Goal: Information Seeking & Learning: Understand process/instructions

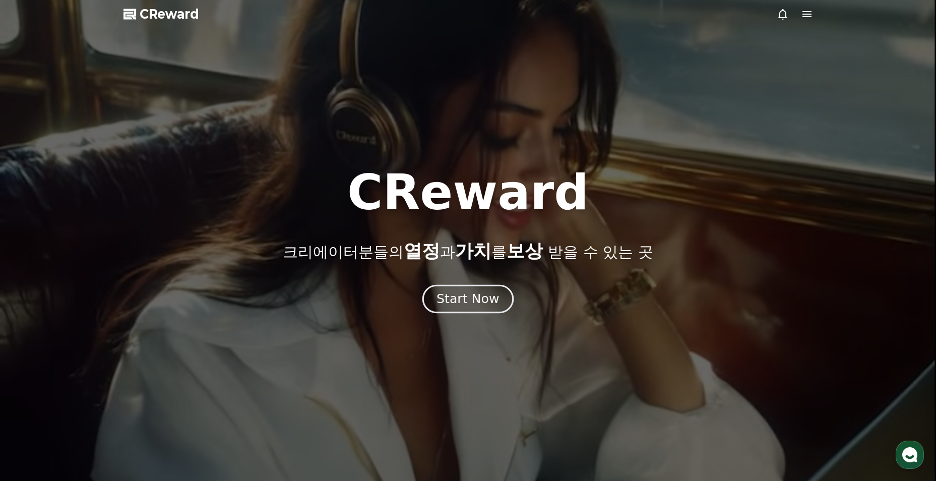
click at [473, 300] on div "Start Now" at bounding box center [468, 298] width 63 height 17
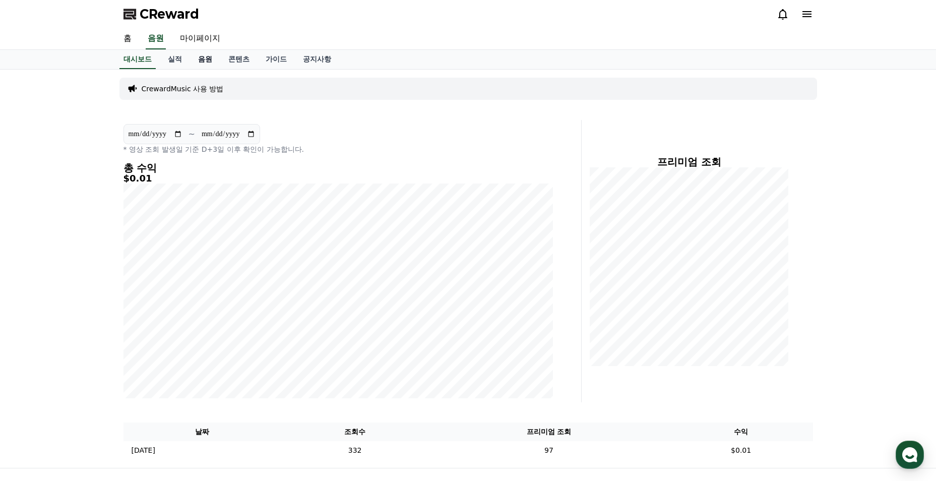
click at [204, 62] on link "음원" at bounding box center [205, 59] width 30 height 19
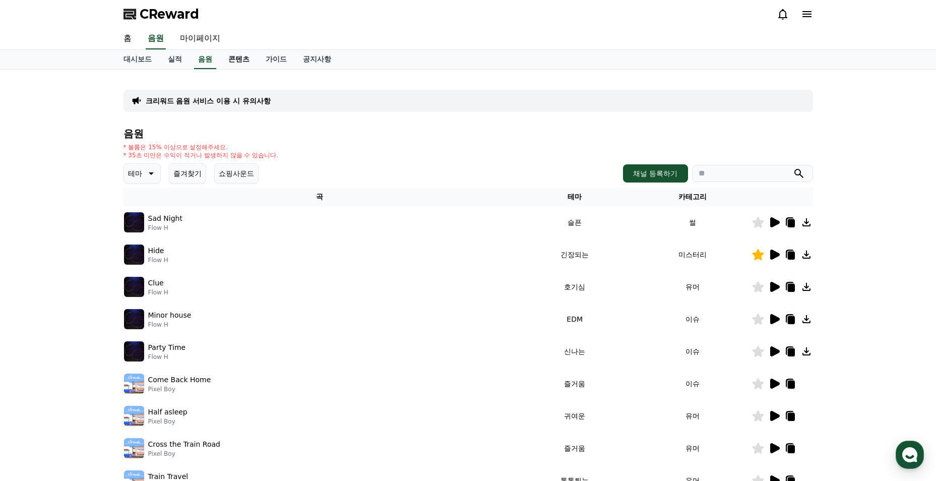
click at [232, 65] on link "콘텐츠" at bounding box center [238, 59] width 37 height 19
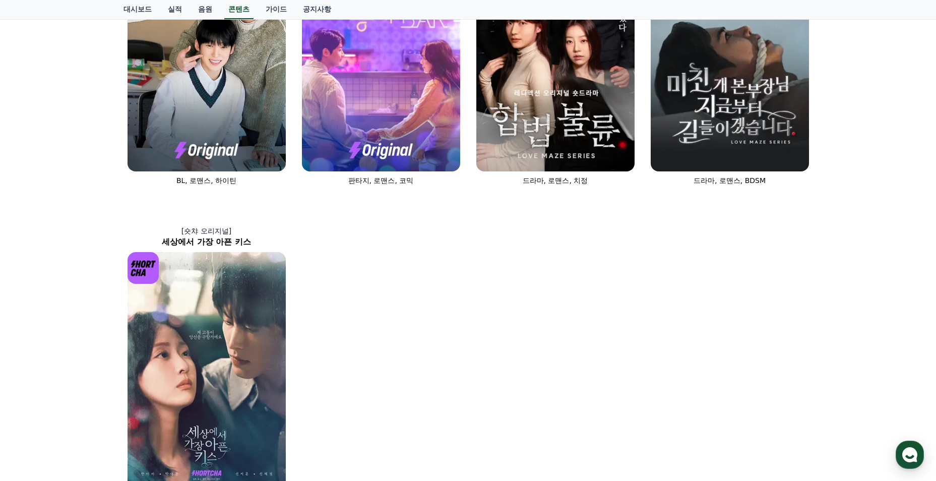
scroll to position [403, 0]
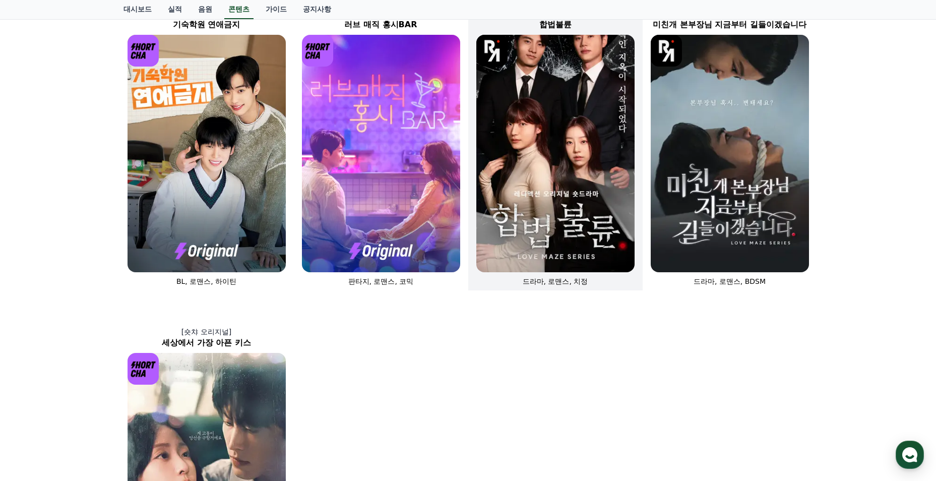
click at [557, 216] on img at bounding box center [556, 154] width 158 height 238
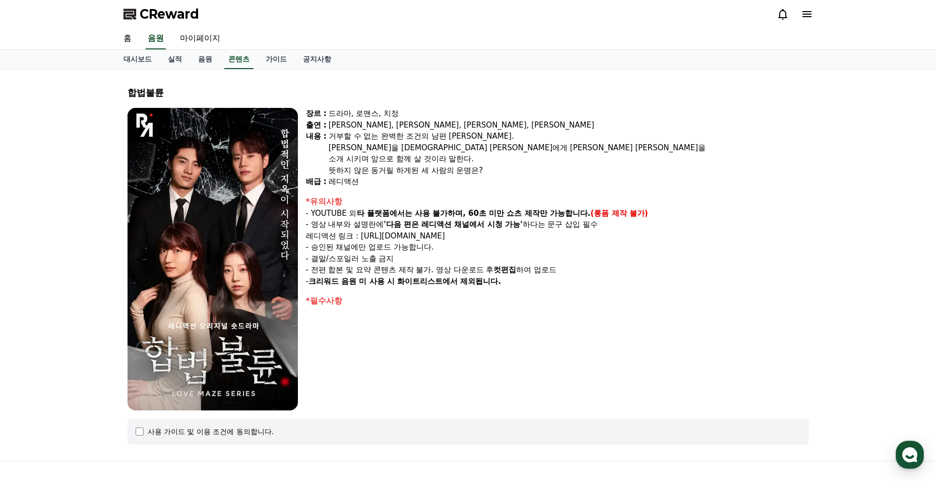
scroll to position [105, 0]
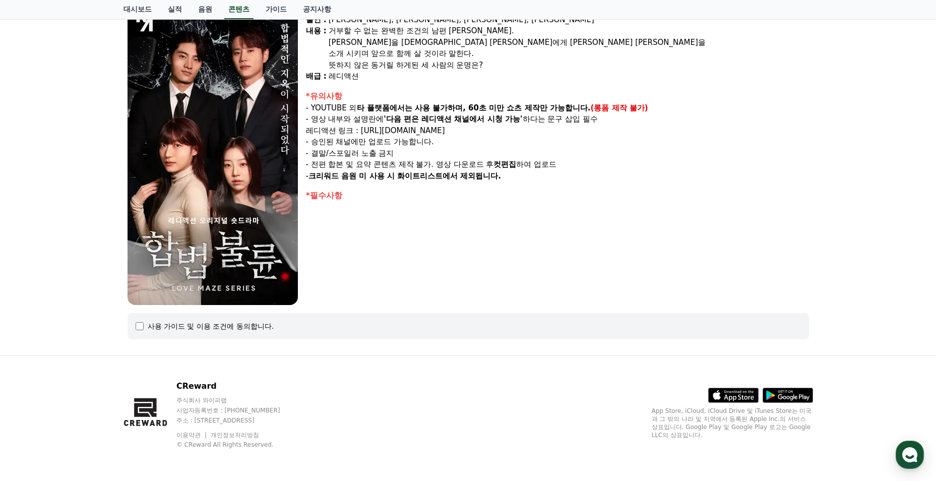
click at [150, 323] on div "사용 가이드 및 이용 조건에 동의합니다." at bounding box center [211, 326] width 127 height 10
click at [146, 324] on div "사용 가이드 및 이용 조건에 동의합니다." at bounding box center [469, 326] width 666 height 10
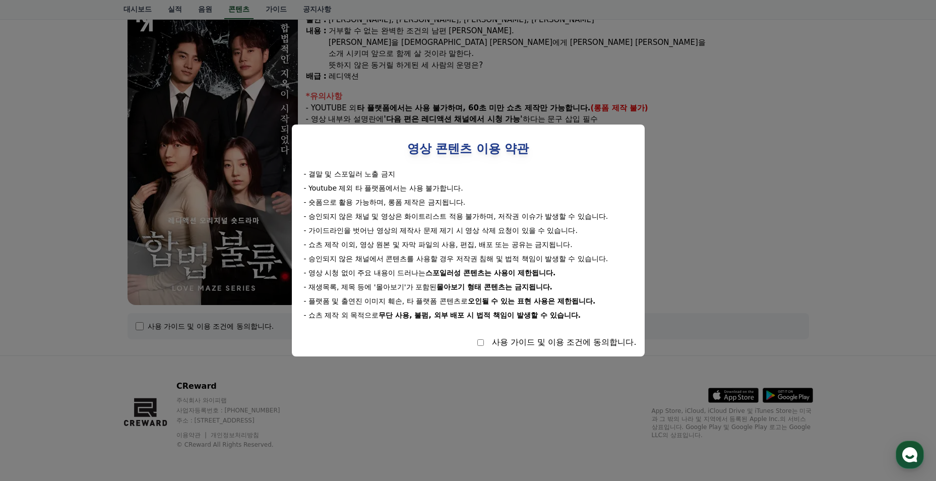
select select
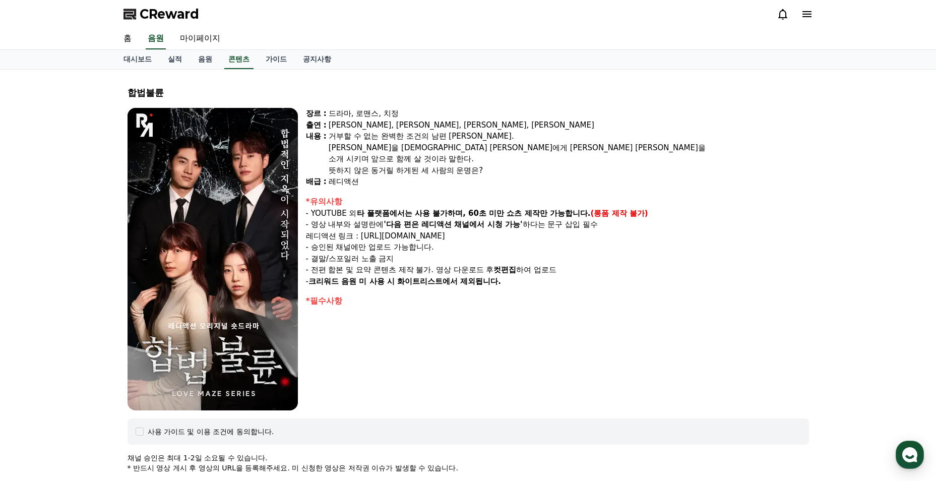
scroll to position [50, 0]
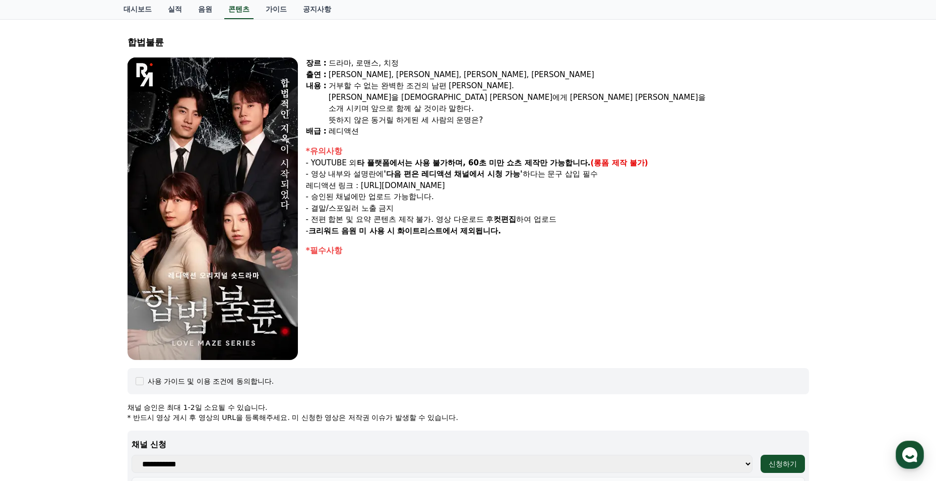
drag, startPoint x: 389, startPoint y: 175, endPoint x: 495, endPoint y: 177, distance: 105.9
click at [495, 177] on strong "'다음 편은 레디액션 채널에서 시청 가능'" at bounding box center [453, 173] width 139 height 9
drag, startPoint x: 495, startPoint y: 177, endPoint x: 469, endPoint y: 261, distance: 87.7
click at [469, 261] on div "장르 : 드라마, 로맨스, 치정 출연 : 박문화, 지수민, 강도윤, 김민영 내용 : 거부할 수 없는 완벽한 조건의 남편 윤성. 윤성만을 바라보…" at bounding box center [557, 208] width 503 height 303
drag, startPoint x: 320, startPoint y: 165, endPoint x: 552, endPoint y: 182, distance: 233.1
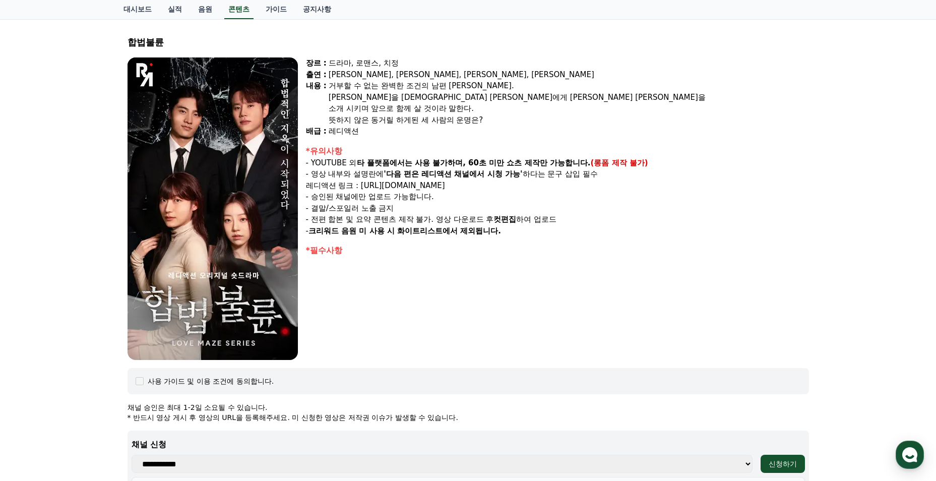
click at [552, 182] on div "*유의사항 - YOUTUBE 외 타 플랫폼에서는 사용 불가하며, 60초 미만 쇼츠 제작만 가능합니다. (롱폼 제작 불가) - 영상 내부와 설명…" at bounding box center [557, 191] width 503 height 92
click at [447, 214] on p "- 전편 합본 및 요약 콘텐츠 제작 불가. 영상 다운로드 후 컷편집 하여 업로드" at bounding box center [557, 220] width 503 height 12
click at [210, 10] on link "음원" at bounding box center [205, 9] width 30 height 19
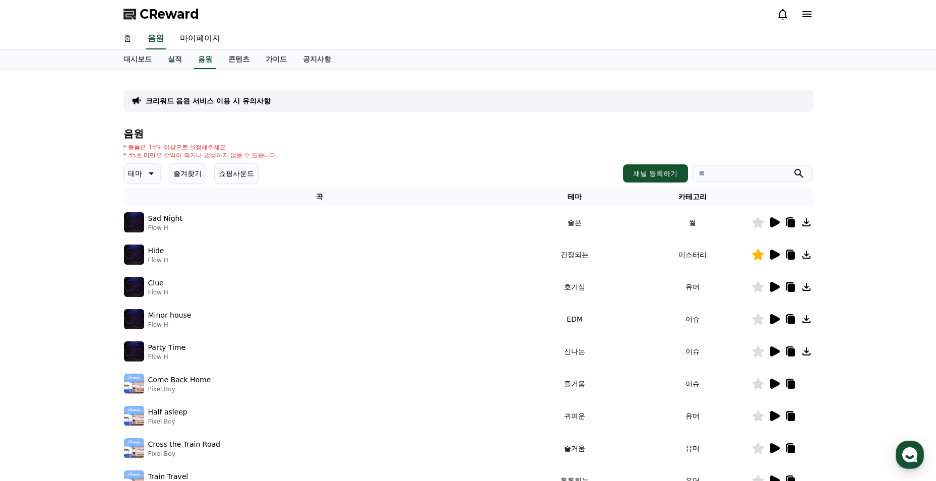
click at [192, 181] on button "즐겨찾기" at bounding box center [187, 173] width 37 height 20
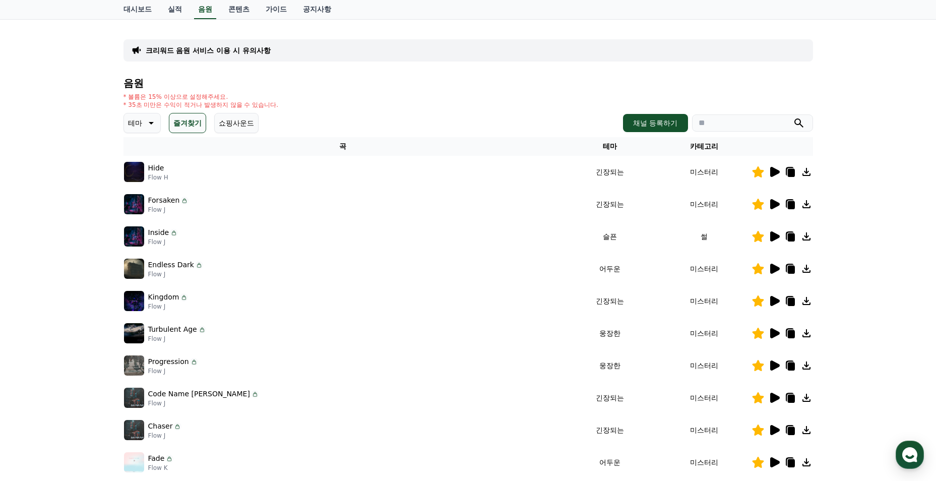
scroll to position [202, 0]
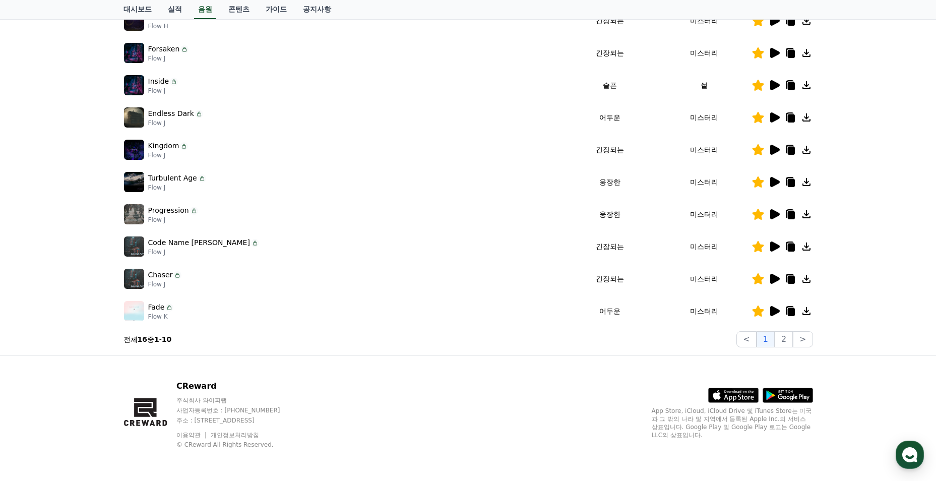
click at [773, 315] on icon at bounding box center [776, 311] width 10 height 10
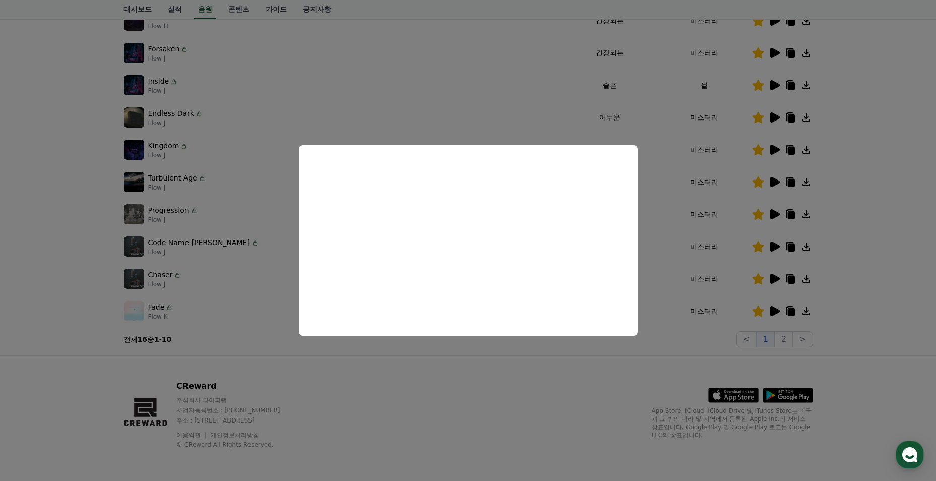
click at [557, 383] on button "close modal" at bounding box center [468, 240] width 936 height 481
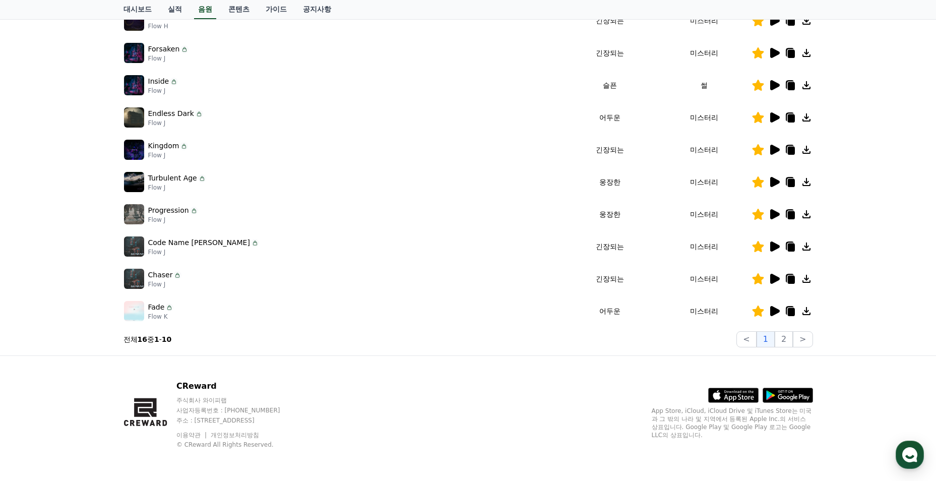
click at [772, 281] on icon at bounding box center [776, 279] width 10 height 10
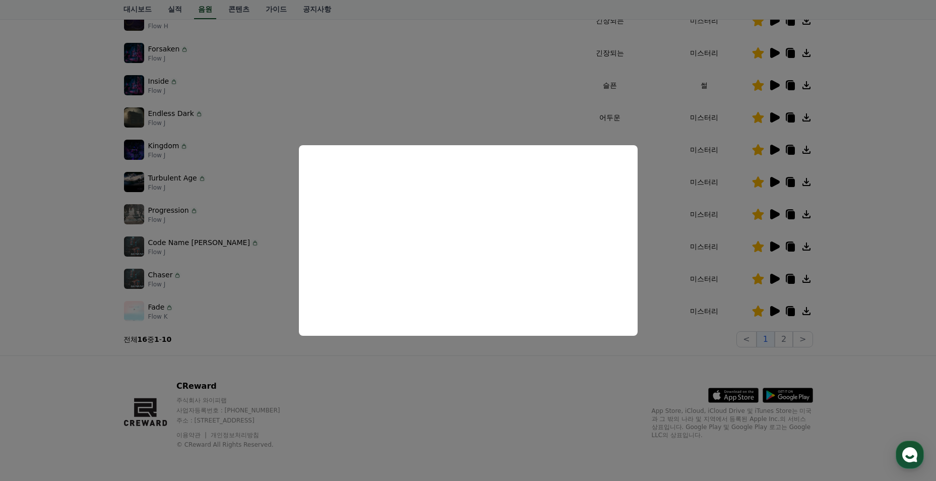
click at [537, 368] on button "close modal" at bounding box center [468, 240] width 936 height 481
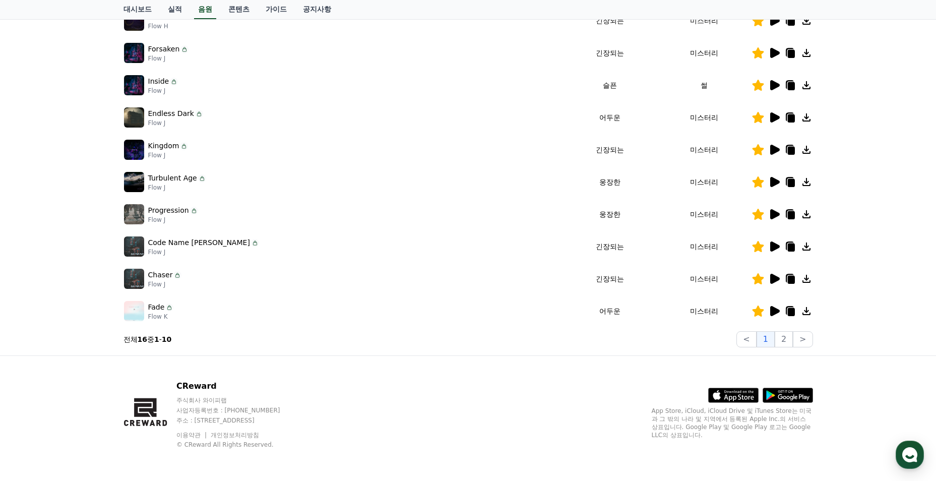
click at [775, 250] on icon at bounding box center [775, 247] width 12 height 12
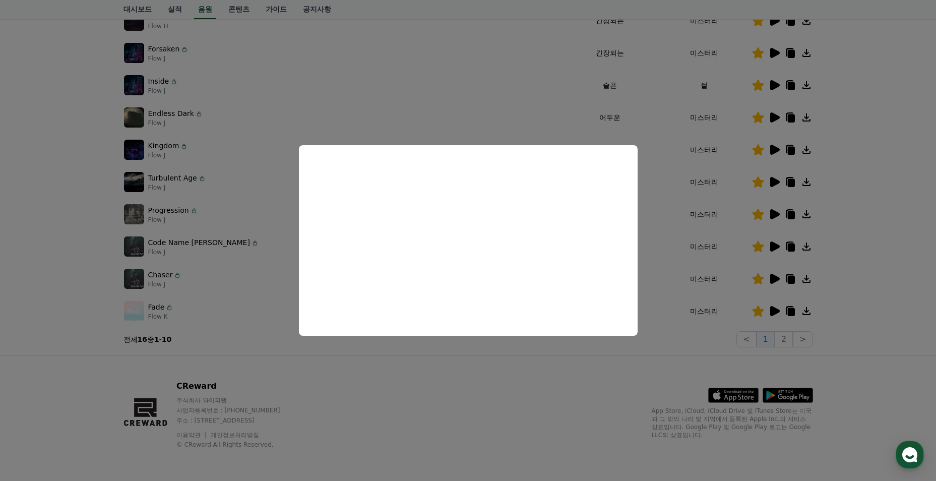
click at [628, 366] on button "close modal" at bounding box center [468, 240] width 936 height 481
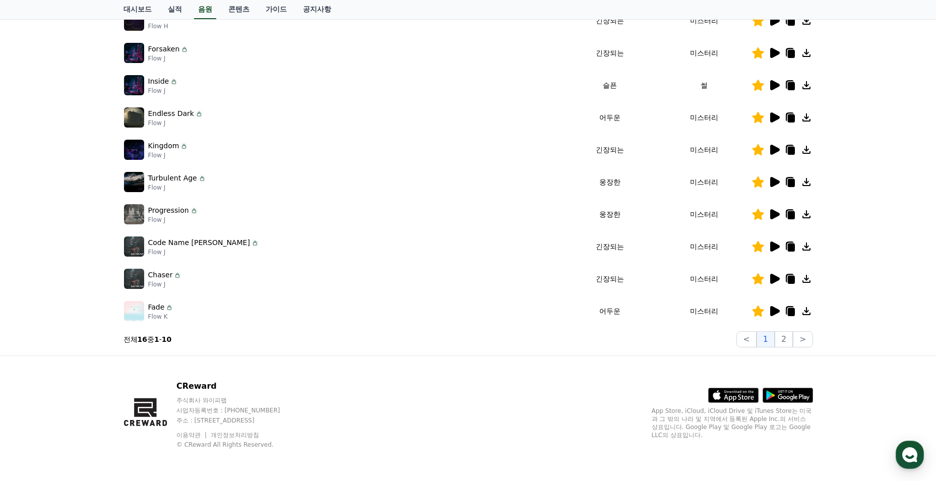
click at [778, 216] on icon at bounding box center [776, 214] width 10 height 10
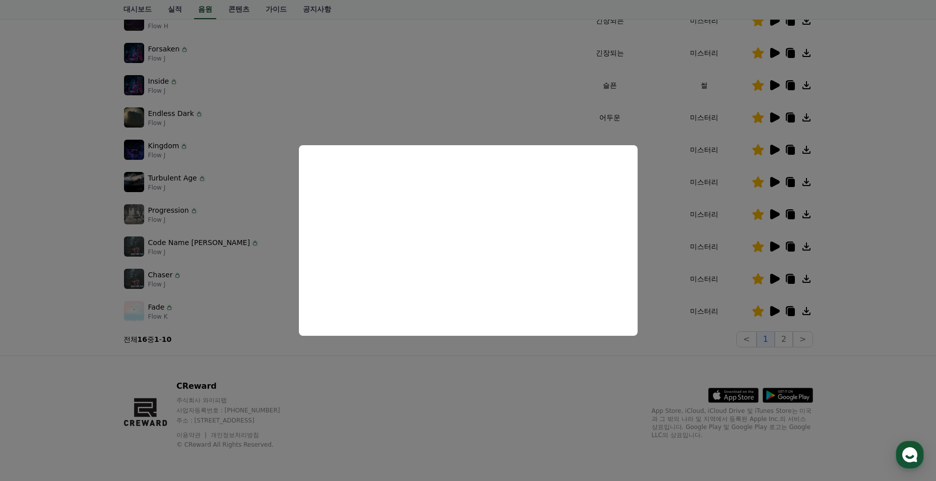
click at [414, 368] on button "close modal" at bounding box center [468, 240] width 936 height 481
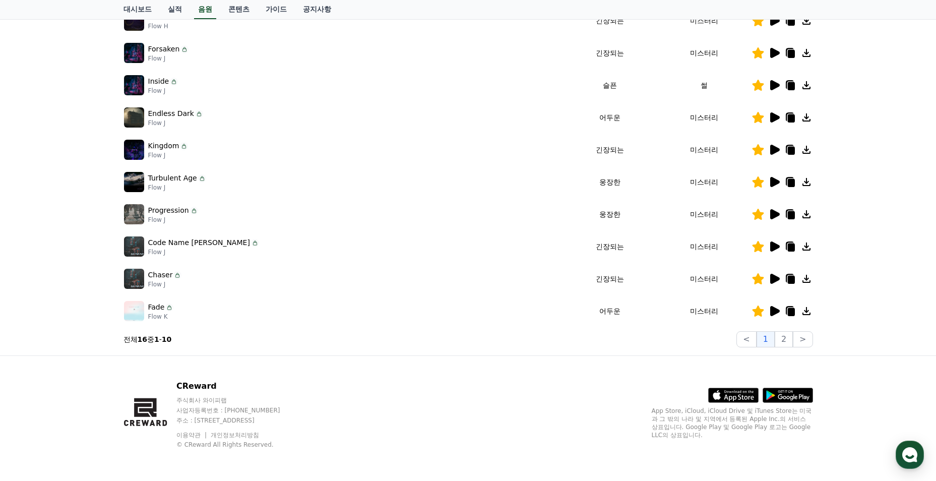
click at [774, 182] on icon at bounding box center [776, 182] width 10 height 10
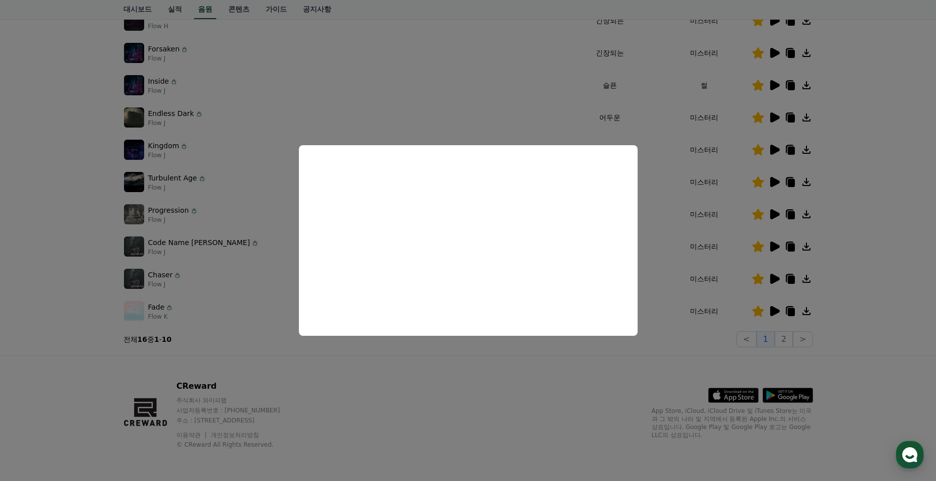
scroll to position [151, 0]
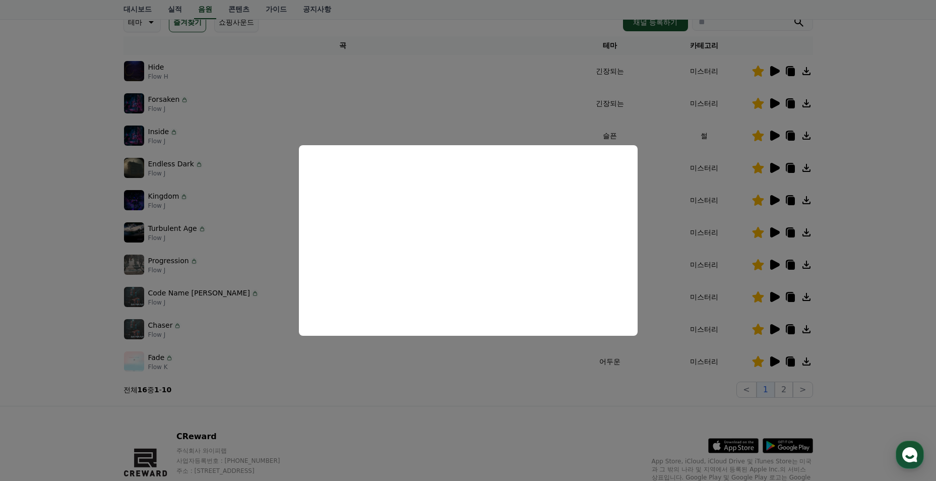
click at [459, 103] on button "close modal" at bounding box center [468, 240] width 936 height 481
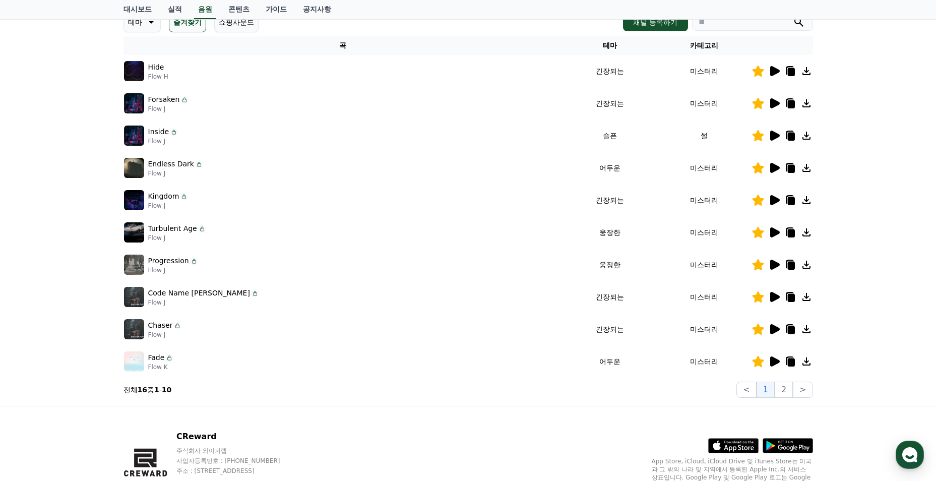
click at [771, 75] on icon at bounding box center [776, 71] width 10 height 10
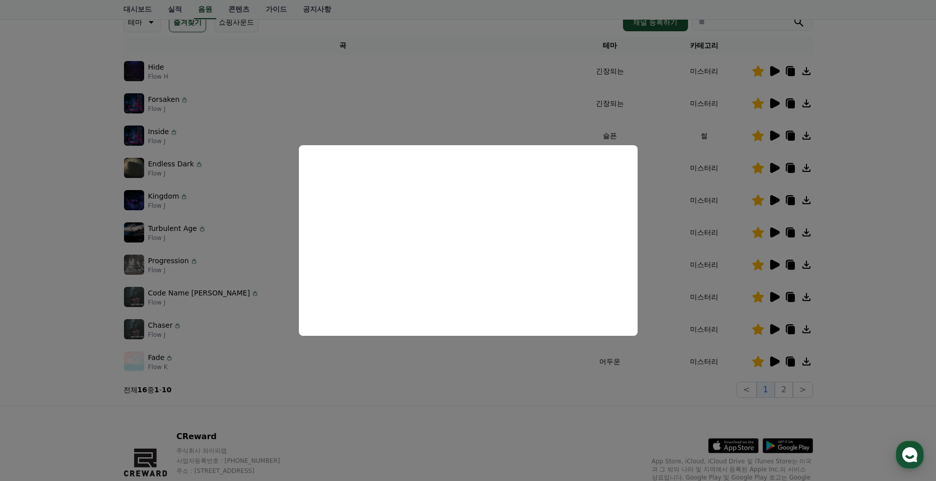
click at [619, 384] on button "close modal" at bounding box center [468, 240] width 936 height 481
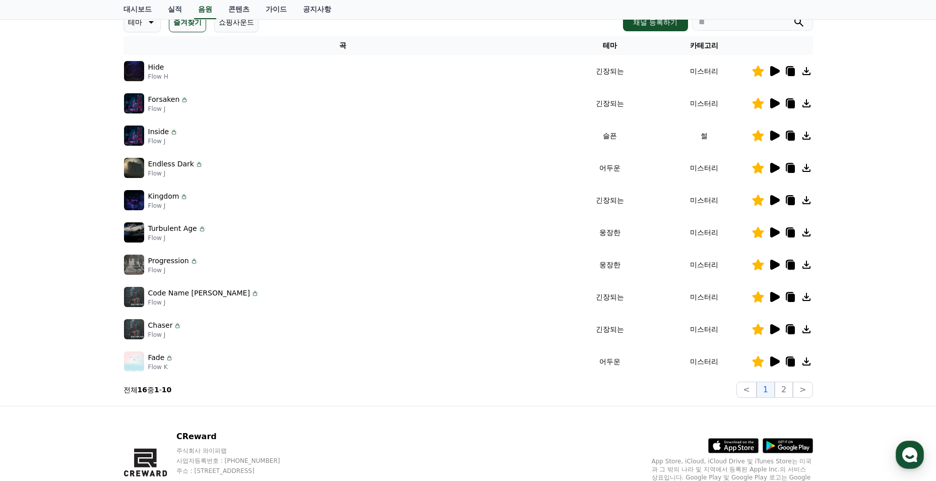
click at [772, 137] on icon at bounding box center [776, 136] width 10 height 10
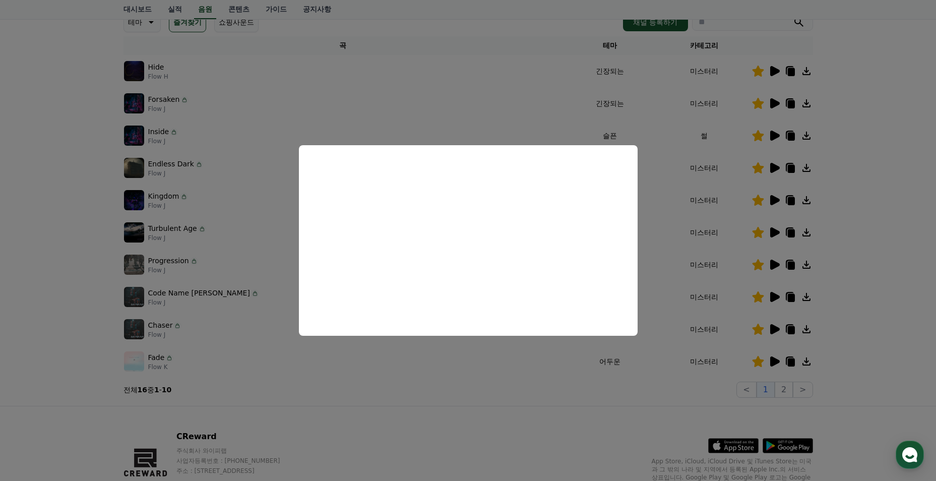
click at [472, 78] on button "close modal" at bounding box center [468, 240] width 936 height 481
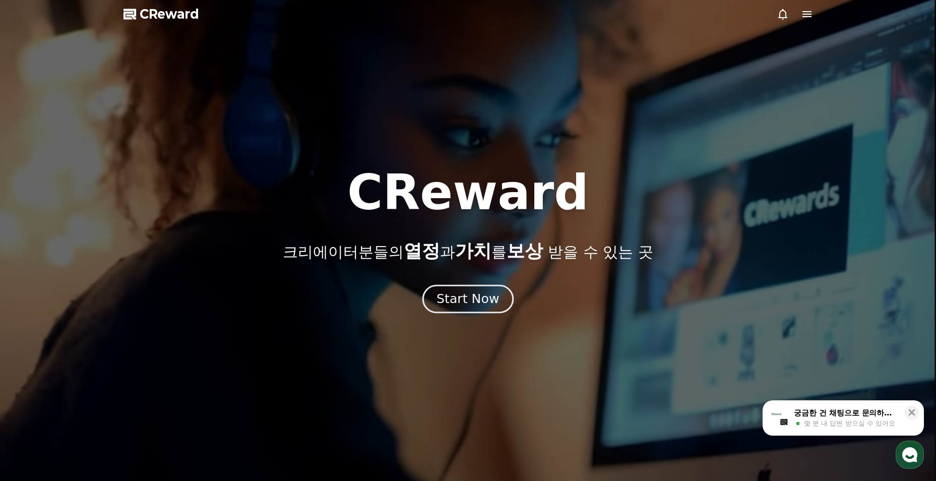
click at [462, 296] on div "Start Now" at bounding box center [468, 298] width 63 height 17
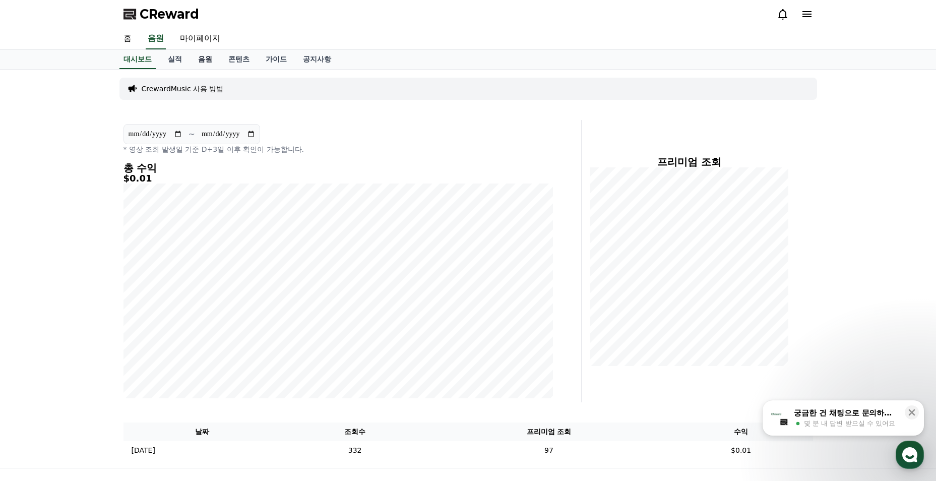
click at [211, 62] on link "음원" at bounding box center [205, 59] width 30 height 19
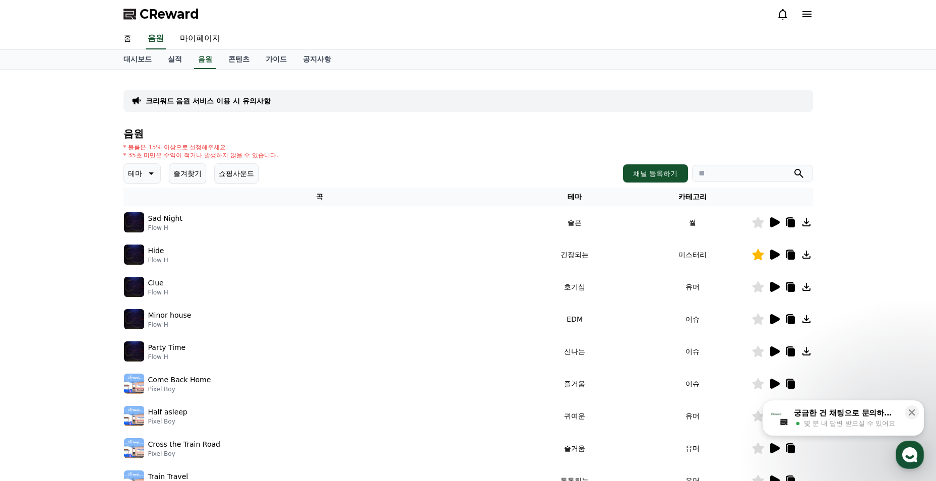
click at [197, 177] on button "즐겨찾기" at bounding box center [187, 173] width 37 height 20
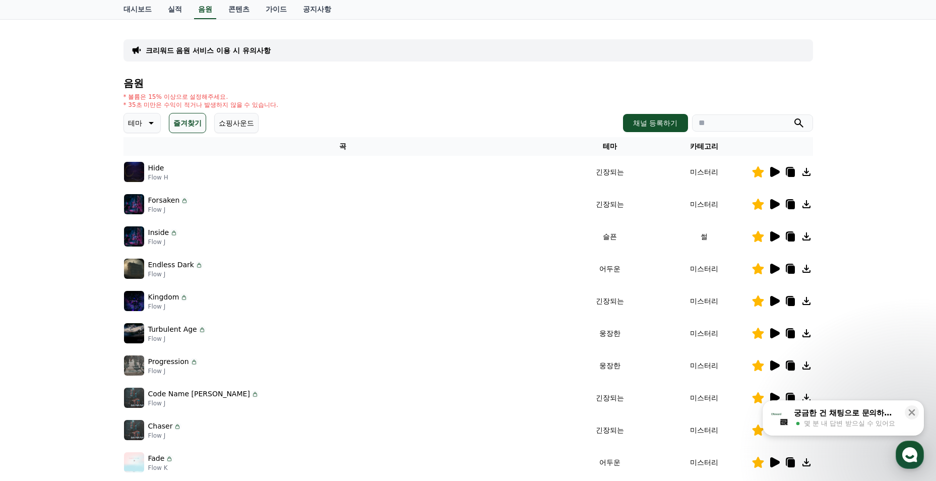
scroll to position [101, 0]
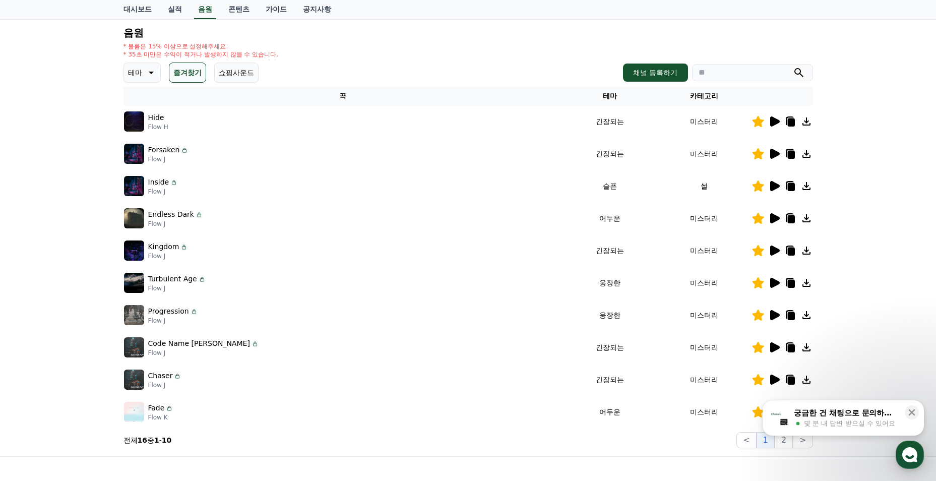
click at [786, 183] on icon at bounding box center [791, 186] width 12 height 12
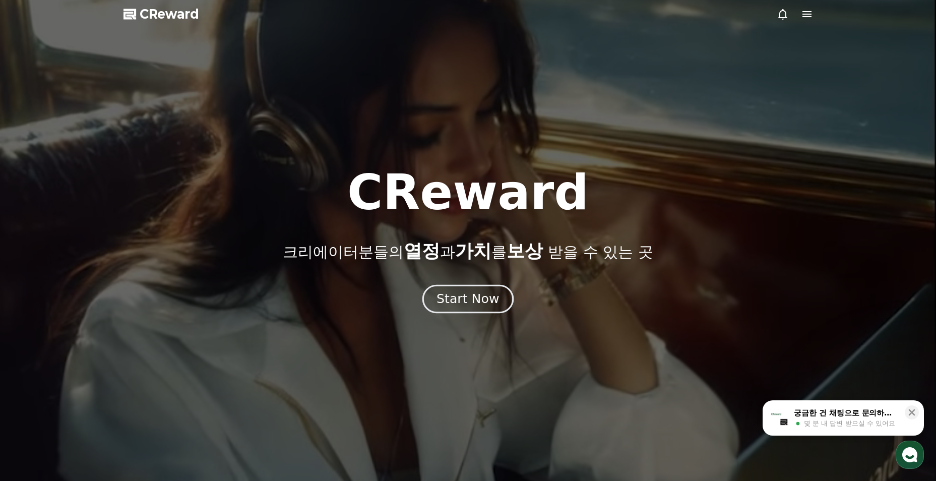
click at [457, 296] on div "Start Now" at bounding box center [468, 298] width 63 height 17
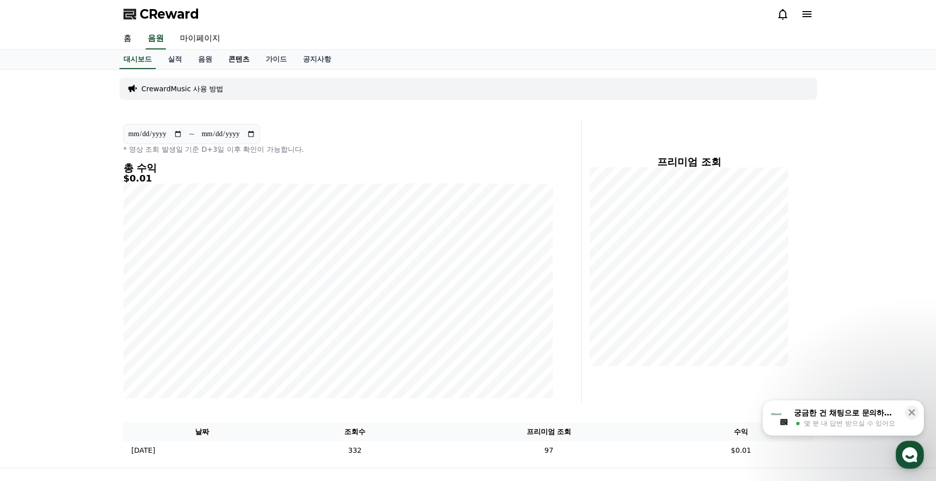
click at [241, 64] on link "콘텐츠" at bounding box center [238, 59] width 37 height 19
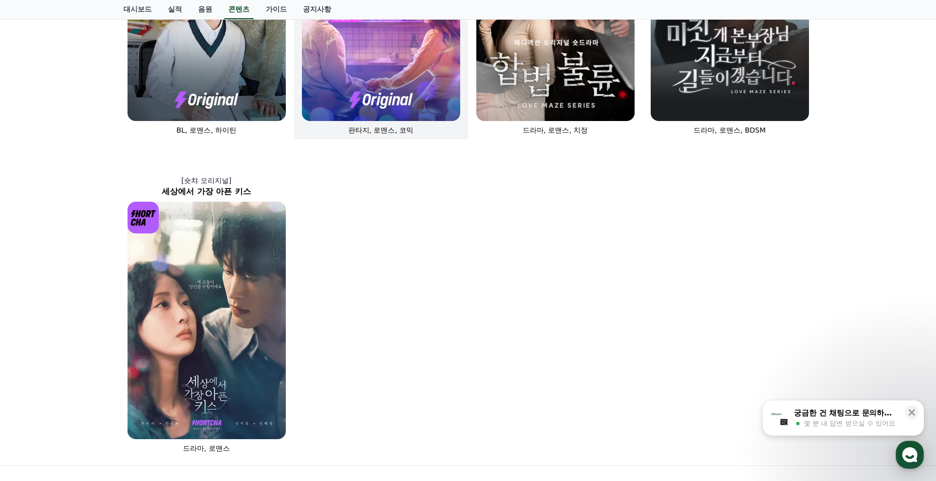
scroll to position [403, 0]
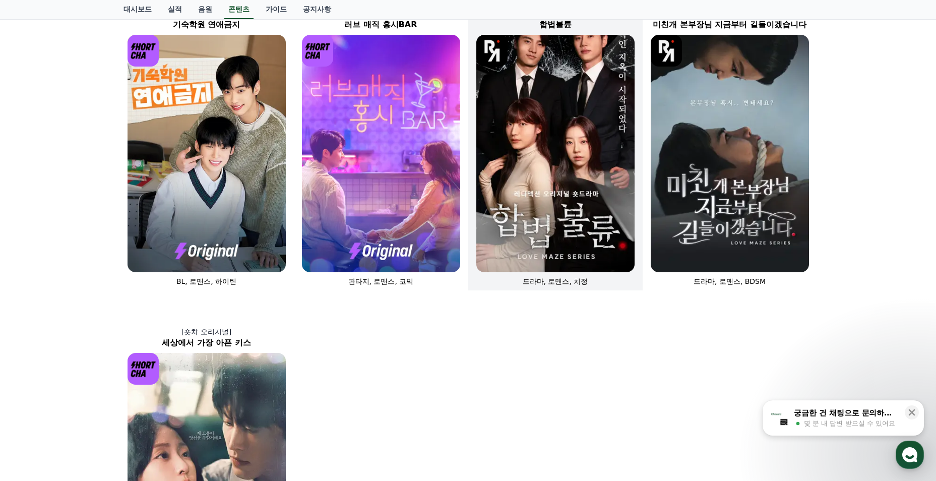
click at [540, 215] on img at bounding box center [556, 154] width 158 height 238
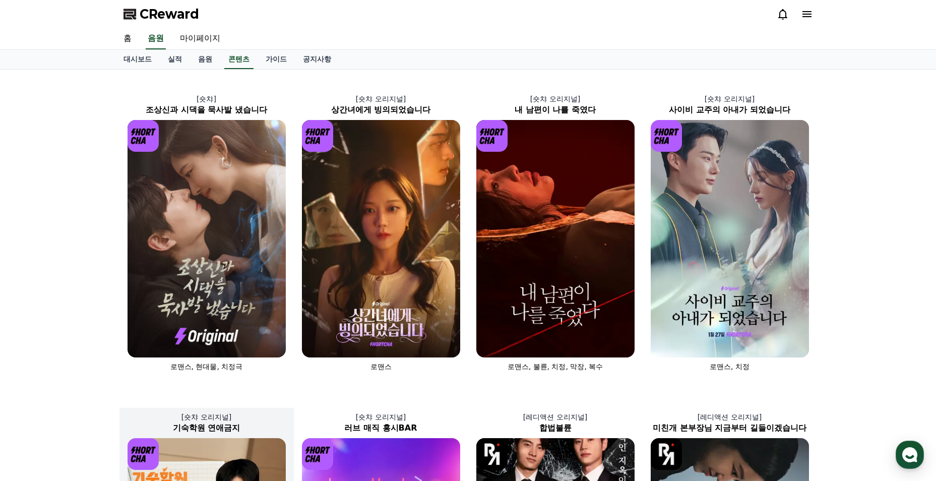
scroll to position [403, 0]
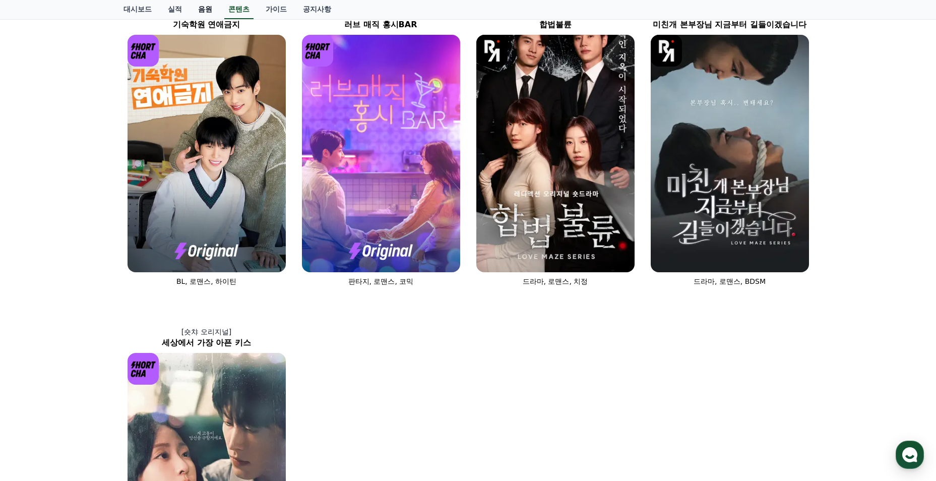
click at [205, 10] on link "음원" at bounding box center [205, 9] width 30 height 19
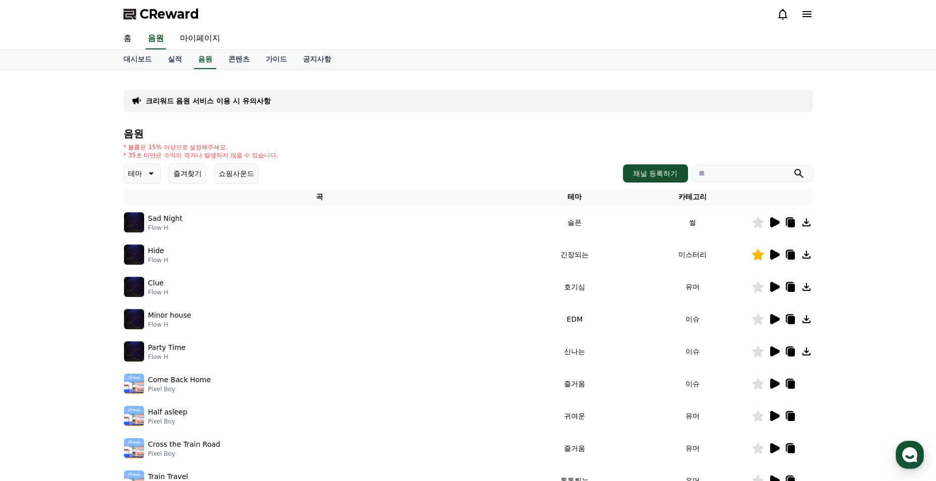
click at [167, 225] on p "Flow H" at bounding box center [165, 228] width 34 height 8
click at [166, 220] on p "Sad Night" at bounding box center [165, 218] width 34 height 11
click at [210, 105] on p "크리워드 음원 서비스 이용 시 유의사항" at bounding box center [208, 101] width 125 height 10
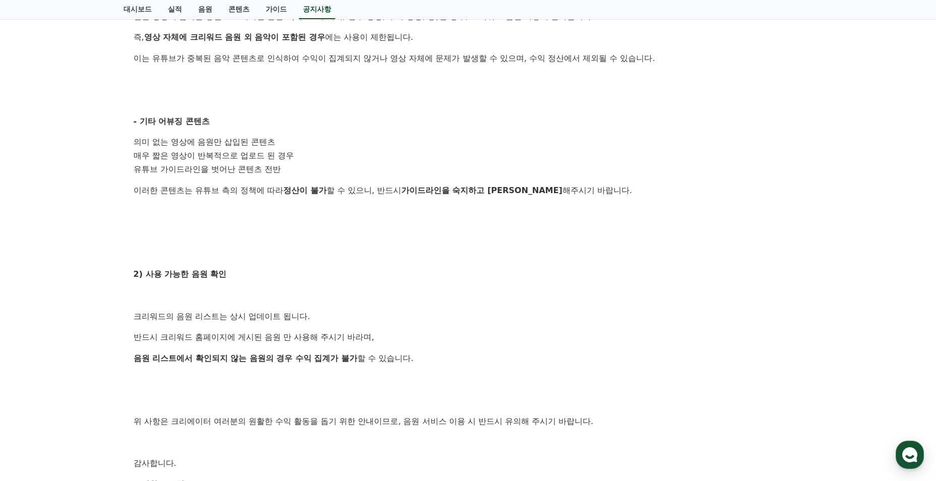
scroll to position [555, 0]
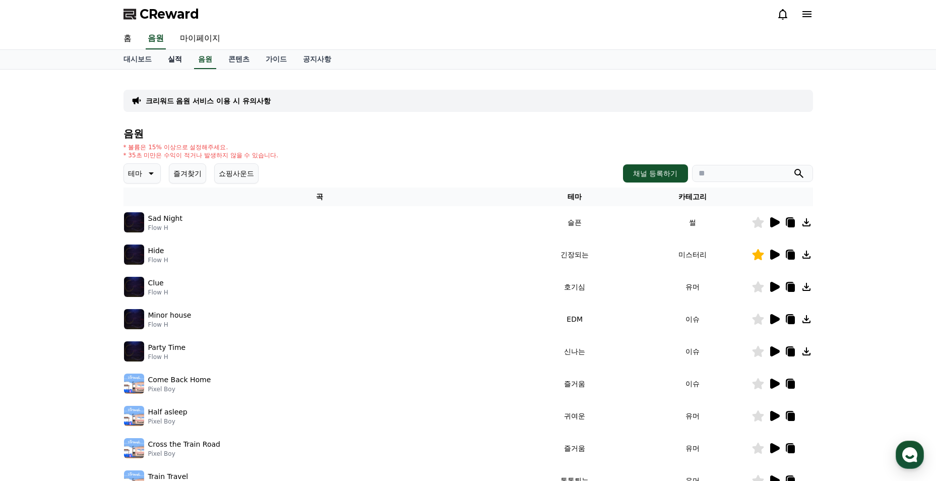
click at [173, 57] on link "실적" at bounding box center [175, 59] width 30 height 19
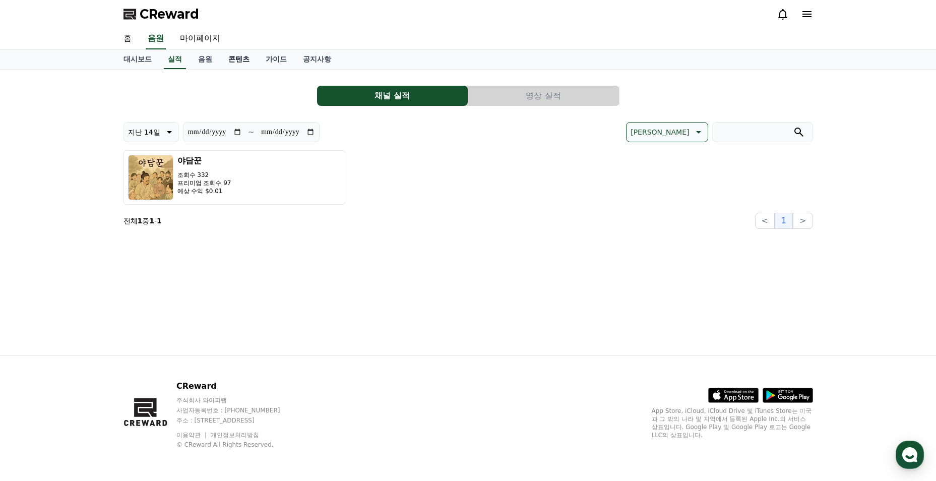
click at [233, 57] on link "콘텐츠" at bounding box center [238, 59] width 37 height 19
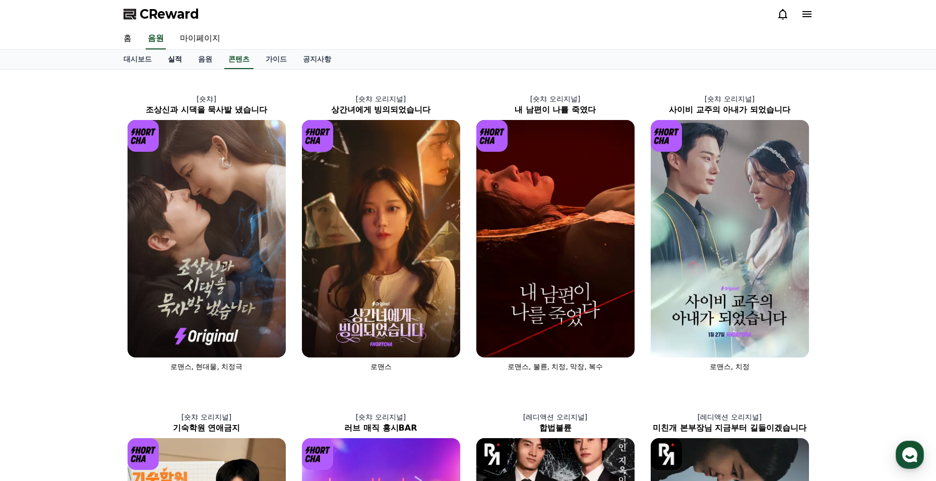
click at [175, 58] on link "실적" at bounding box center [175, 59] width 30 height 19
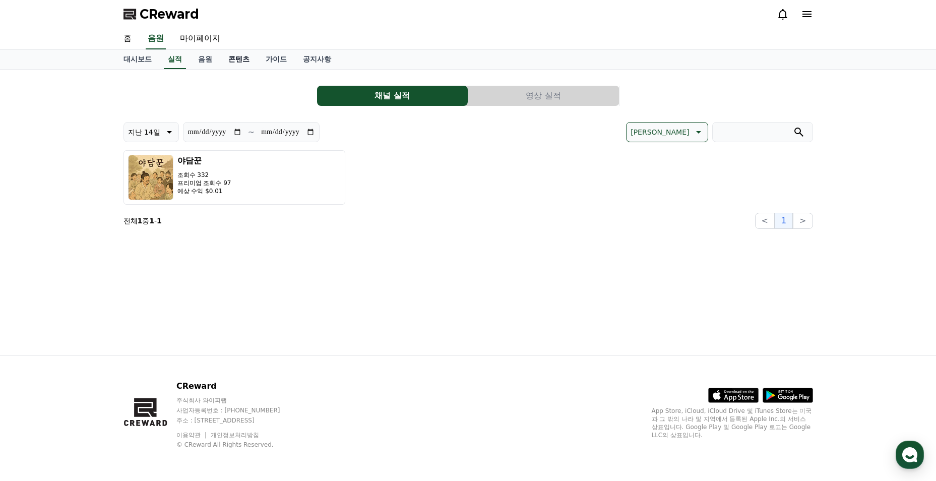
click at [229, 58] on link "콘텐츠" at bounding box center [238, 59] width 37 height 19
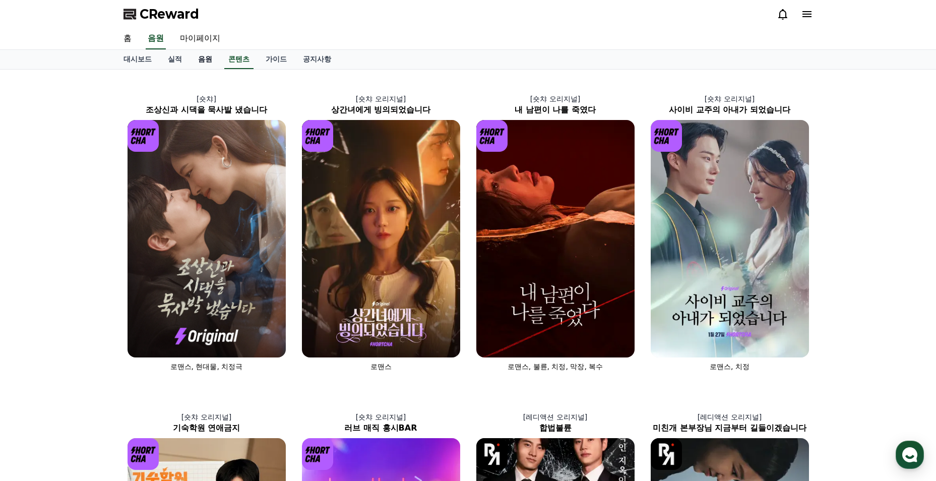
click at [207, 61] on link "음원" at bounding box center [205, 59] width 30 height 19
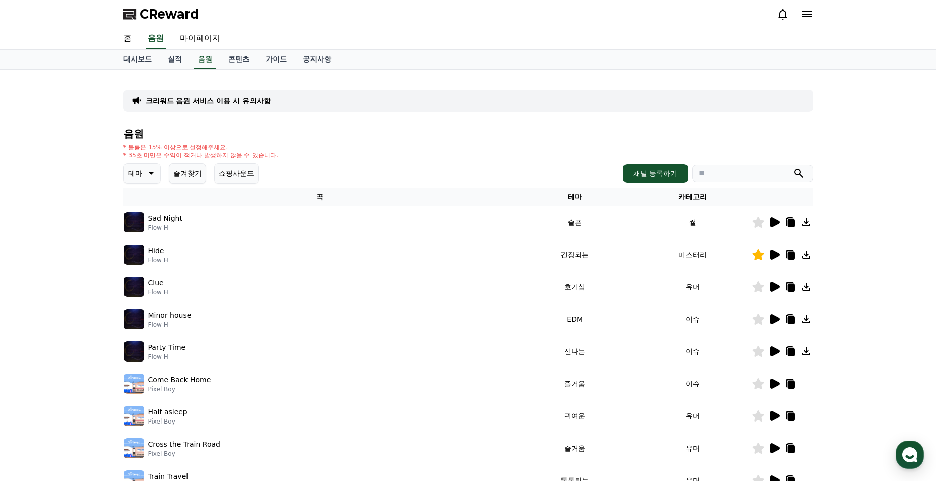
click at [185, 104] on p "크리워드 음원 서비스 이용 시 유의사항" at bounding box center [208, 101] width 125 height 10
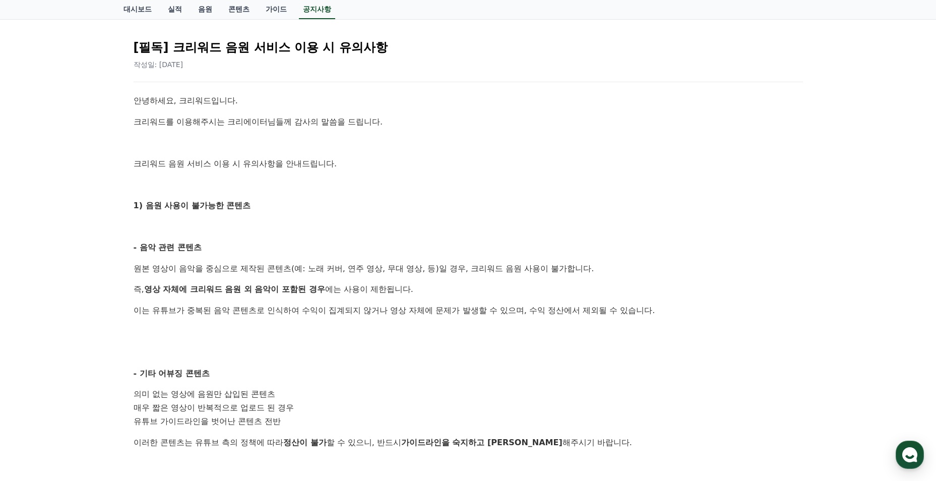
scroll to position [50, 0]
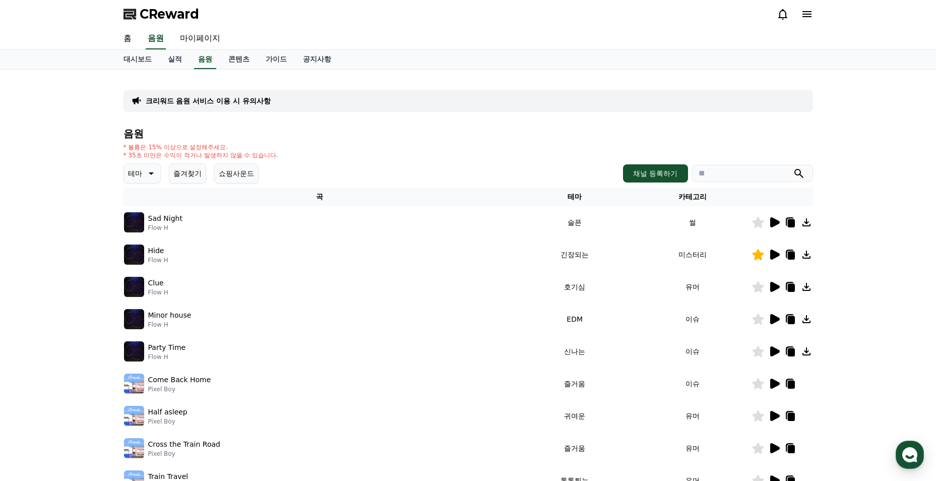
click at [140, 101] on icon at bounding box center [136, 100] width 9 height 7
click at [137, 99] on icon at bounding box center [136, 100] width 9 height 7
click at [305, 61] on link "공지사항" at bounding box center [317, 59] width 44 height 19
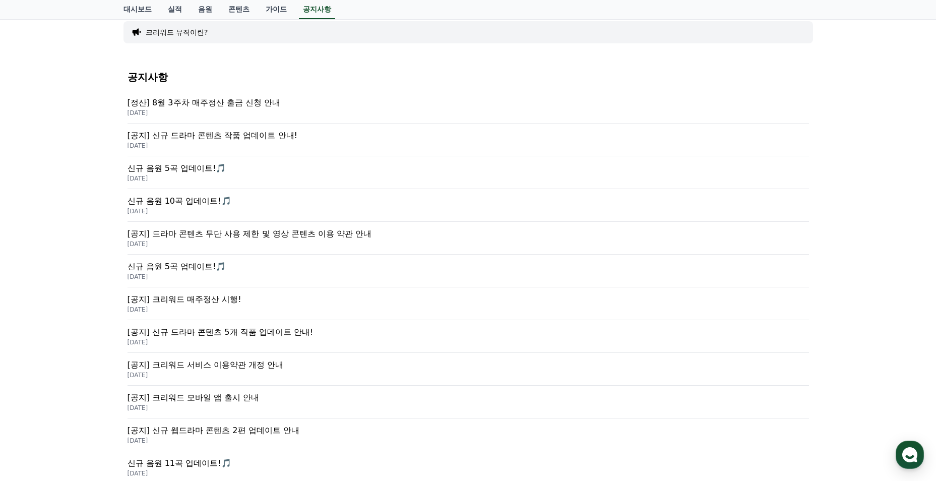
scroll to position [151, 0]
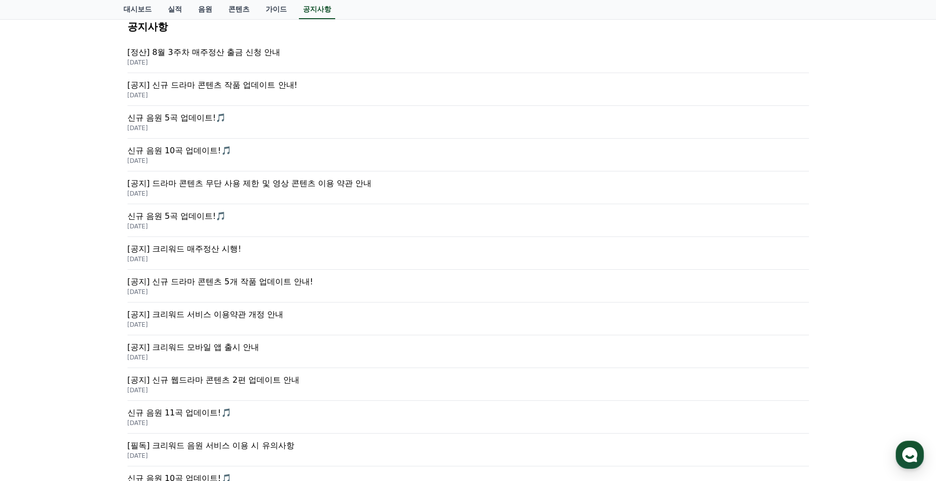
click at [272, 285] on p "[공지] 신규 드라마 콘텐츠 5개 작품 업데이트 안내!" at bounding box center [469, 282] width 682 height 12
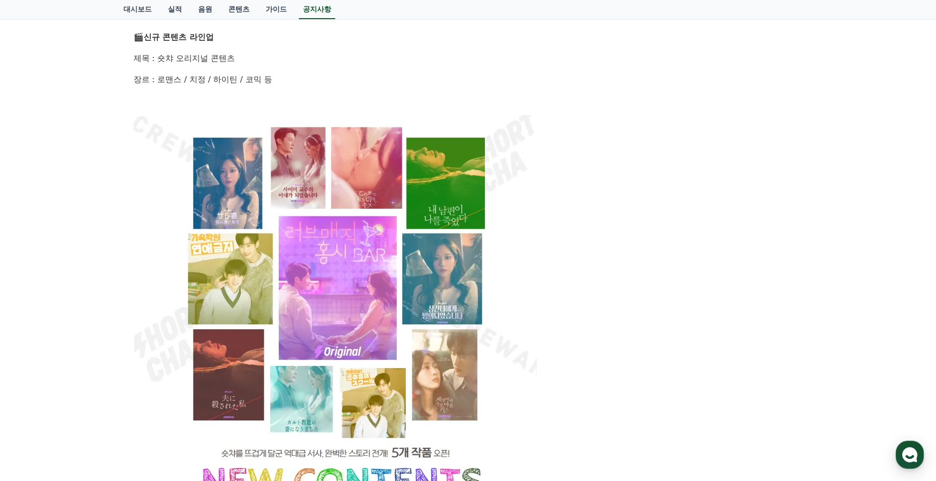
scroll to position [454, 0]
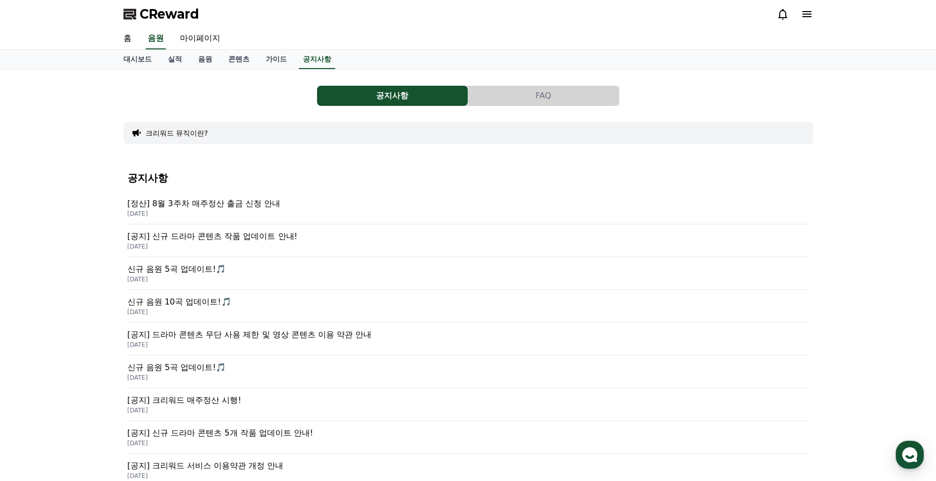
click at [179, 137] on button "크리워드 뮤직이란?" at bounding box center [177, 133] width 63 height 10
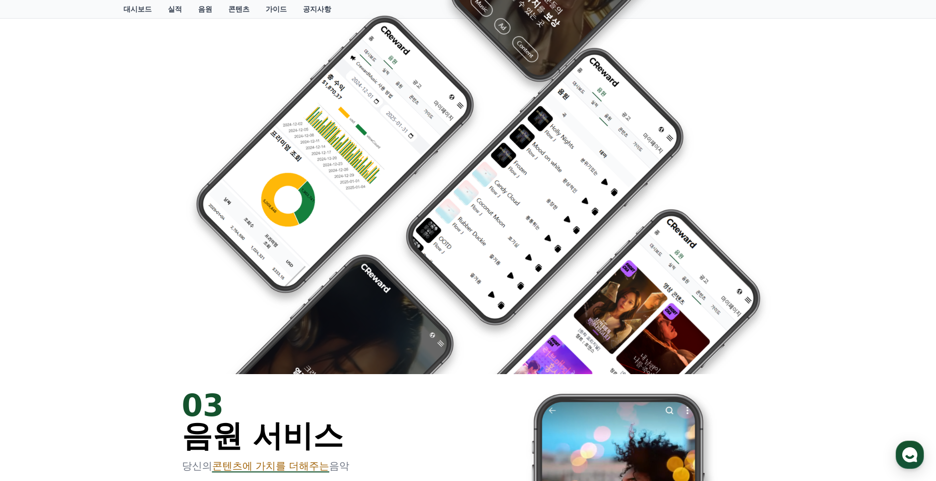
scroll to position [656, 0]
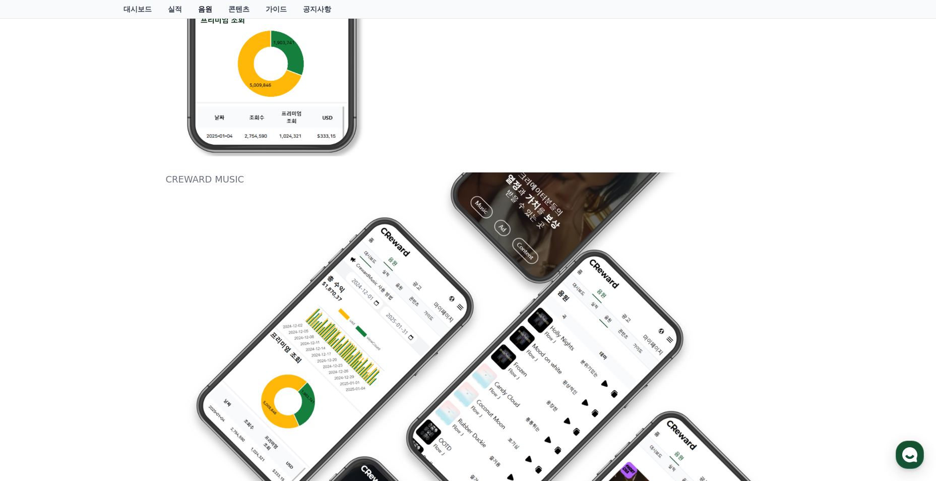
click at [205, 13] on link "음원" at bounding box center [205, 9] width 30 height 18
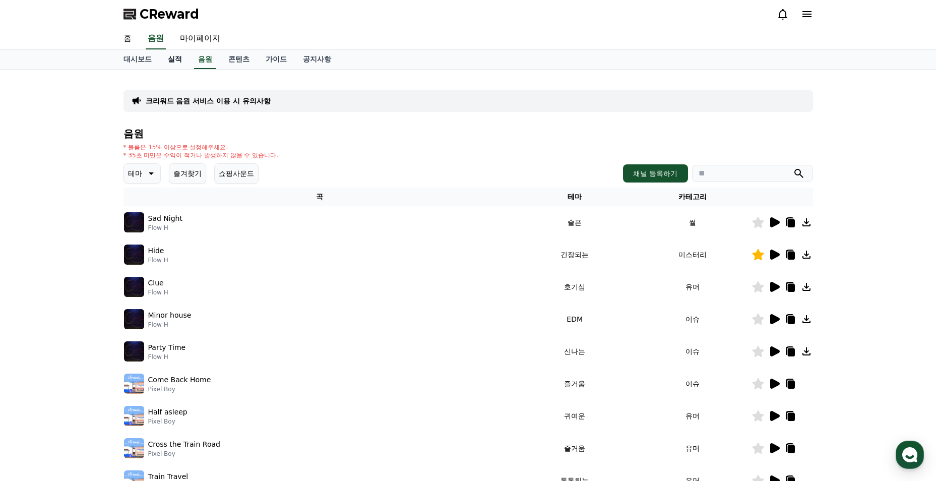
click at [164, 62] on link "실적" at bounding box center [175, 59] width 30 height 19
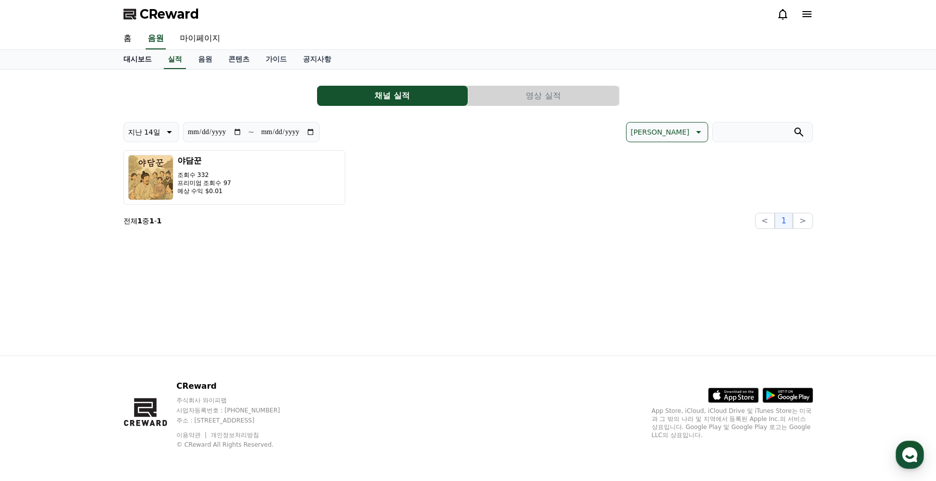
click at [142, 61] on link "대시보드" at bounding box center [137, 59] width 44 height 19
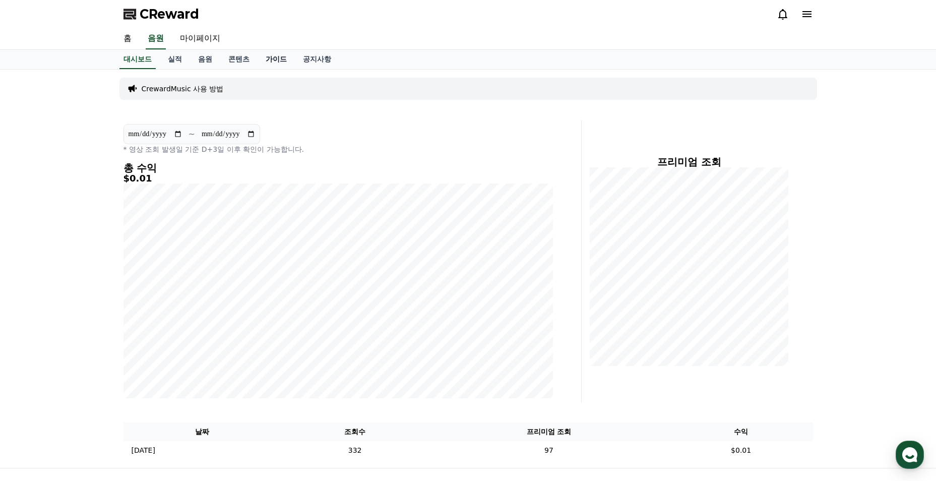
click at [274, 61] on link "가이드" at bounding box center [276, 59] width 37 height 19
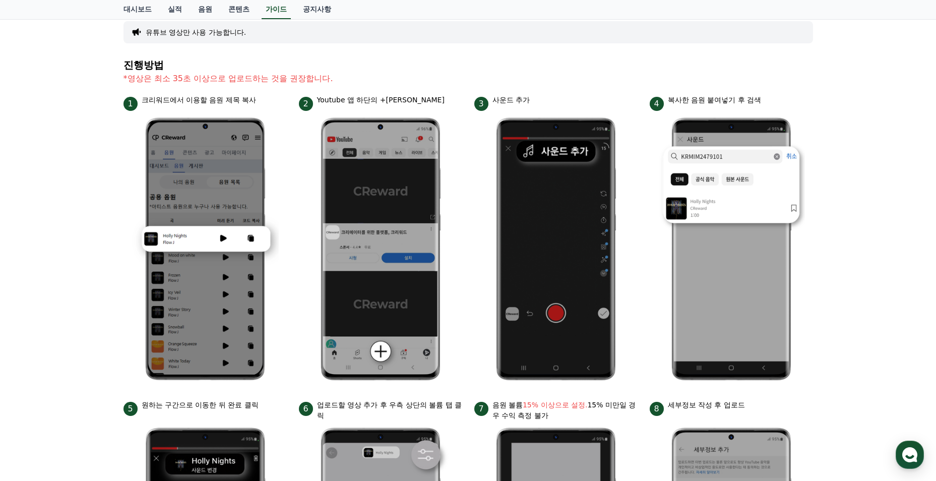
scroll to position [252, 0]
